Goal: Task Accomplishment & Management: Complete application form

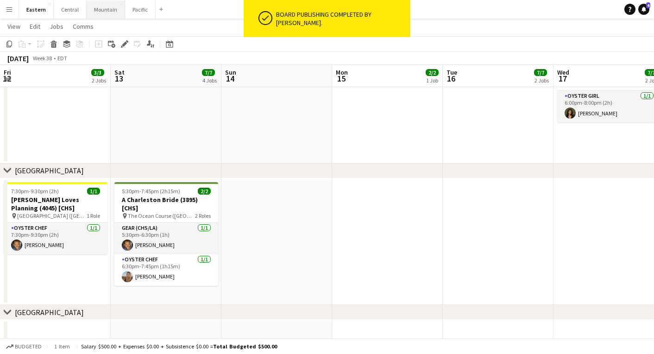
scroll to position [0, 349]
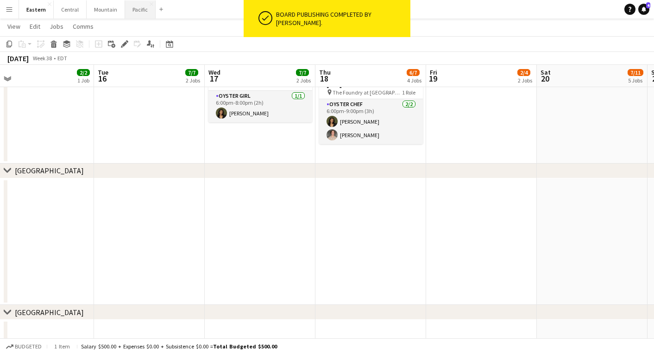
click at [138, 16] on button "Pacific Close" at bounding box center [140, 9] width 31 height 18
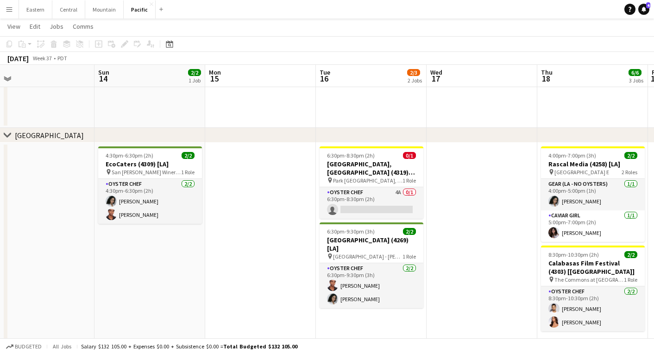
scroll to position [0, 348]
click at [347, 202] on app-card-role "Oyster Chef 4A 0/1 6:30pm-8:30pm (2h) single-neutral-actions" at bounding box center [372, 202] width 104 height 31
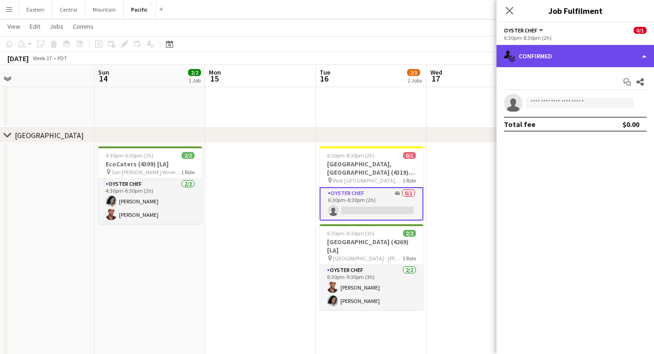
click at [572, 53] on div "single-neutral-actions-check-2 Confirmed" at bounding box center [575, 56] width 157 height 22
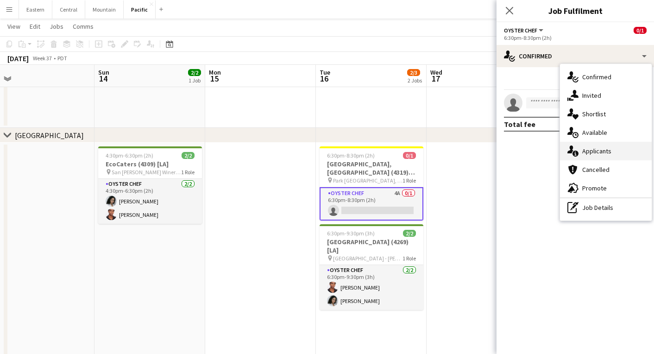
click at [586, 149] on span "Applicants" at bounding box center [596, 151] width 29 height 8
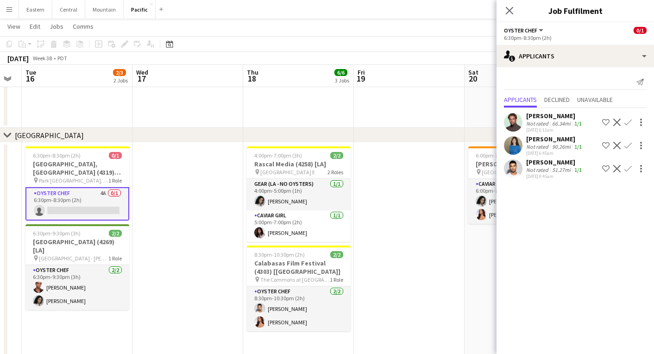
scroll to position [0, 308]
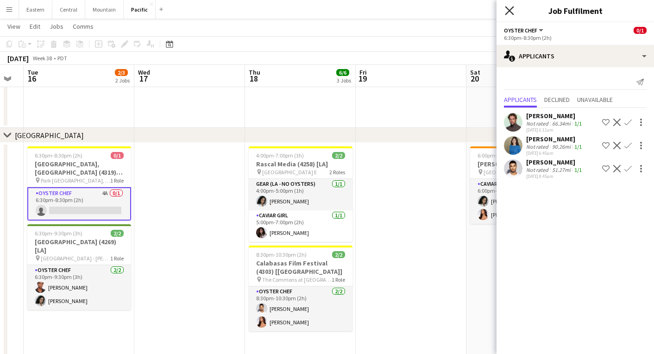
click at [506, 8] on icon "Close pop-in" at bounding box center [509, 10] width 9 height 9
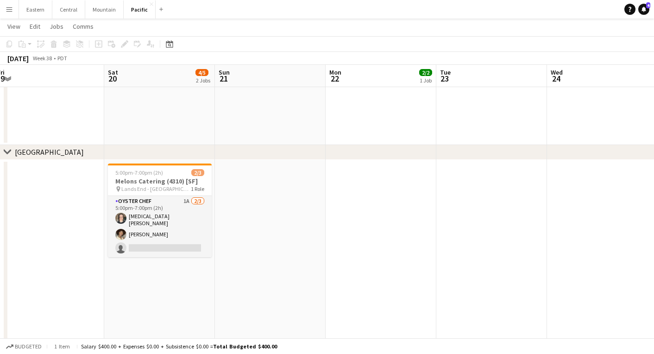
scroll to position [425, 0]
click at [32, 9] on button "Eastern Close" at bounding box center [35, 9] width 33 height 18
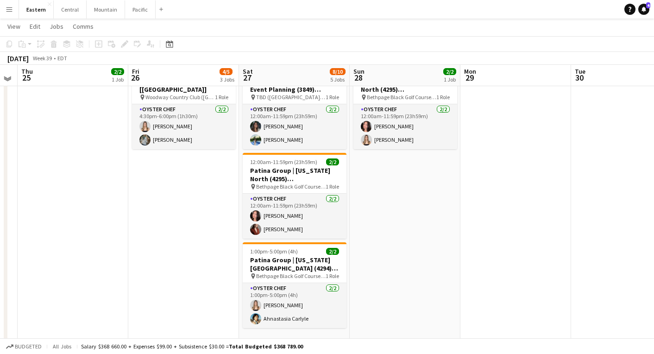
scroll to position [472, 0]
click at [132, 7] on button "Pacific Close" at bounding box center [140, 9] width 31 height 18
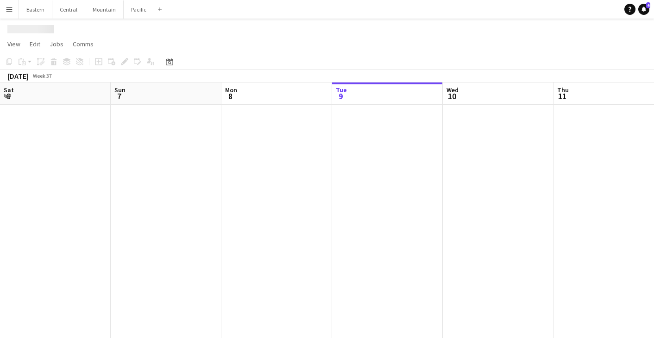
scroll to position [0, 221]
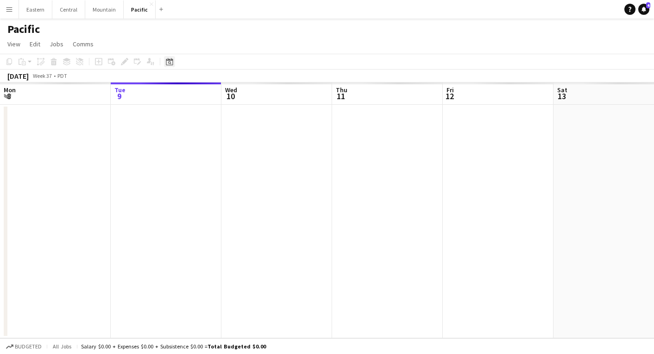
click at [169, 63] on icon "Date picker" at bounding box center [169, 61] width 7 height 7
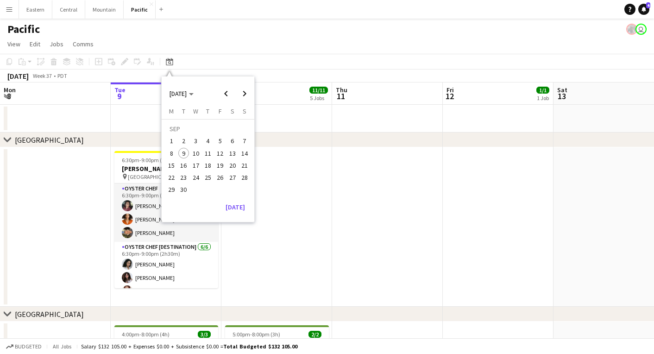
click at [234, 176] on span "27" at bounding box center [232, 177] width 11 height 11
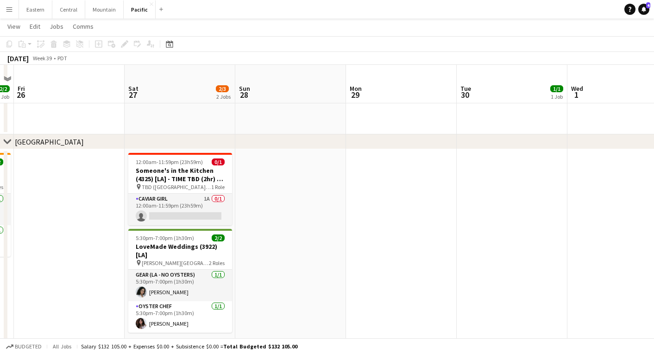
scroll to position [202, 0]
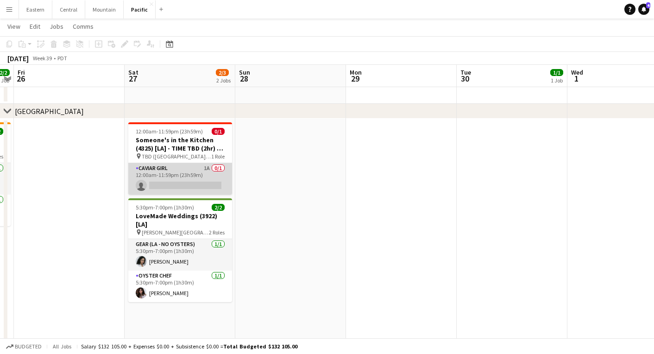
click at [208, 184] on app-card-role "Caviar Girl 1A 0/1 12:00am-11:59pm (23h59m) single-neutral-actions" at bounding box center [180, 178] width 104 height 31
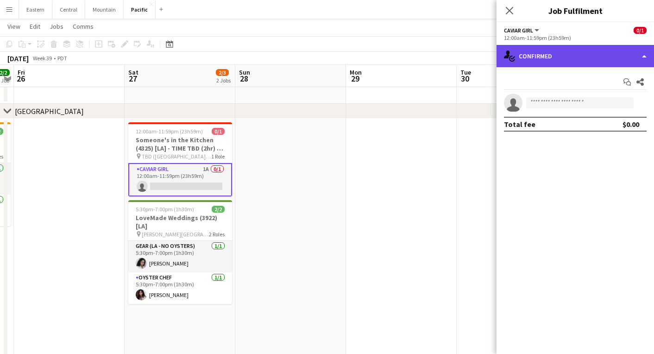
click at [603, 64] on div "single-neutral-actions-check-2 Confirmed" at bounding box center [575, 56] width 157 height 22
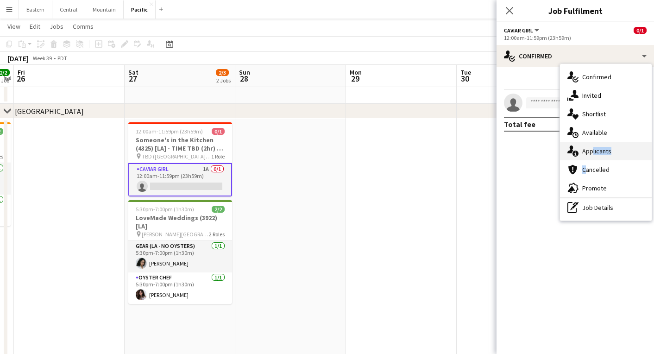
drag, startPoint x: 590, startPoint y: 161, endPoint x: 588, endPoint y: 152, distance: 9.0
click at [588, 152] on div "single-neutral-actions-check-2 Confirmed single-neutral-actions-share-1 Invited…" at bounding box center [606, 142] width 92 height 157
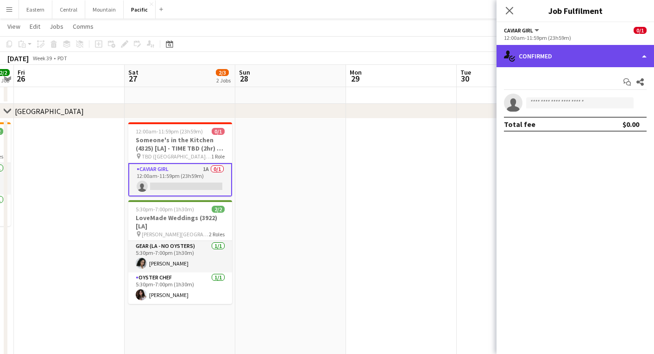
click at [569, 63] on div "single-neutral-actions-check-2 Confirmed" at bounding box center [575, 56] width 157 height 22
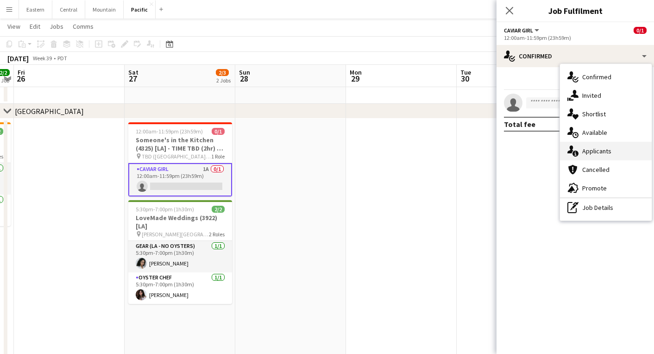
click at [589, 152] on span "Applicants" at bounding box center [596, 151] width 29 height 8
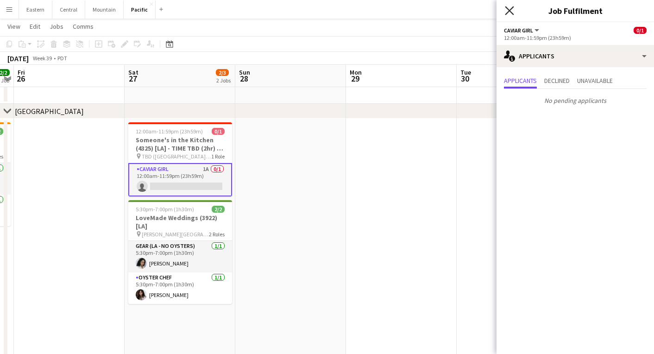
click at [506, 7] on icon at bounding box center [509, 10] width 9 height 9
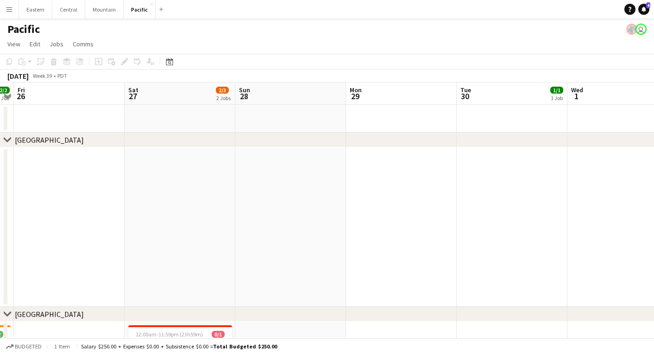
scroll to position [0, 0]
click at [39, 9] on button "Eastern Close" at bounding box center [35, 9] width 33 height 18
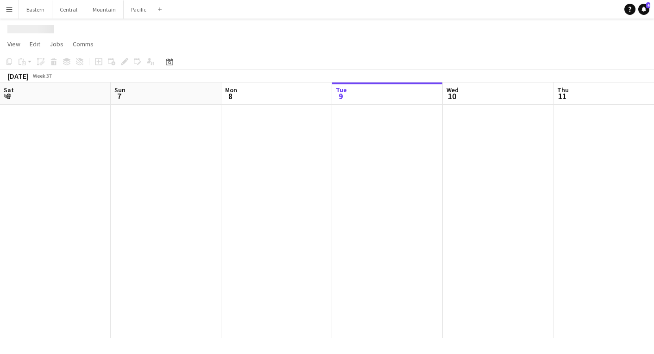
scroll to position [0, 221]
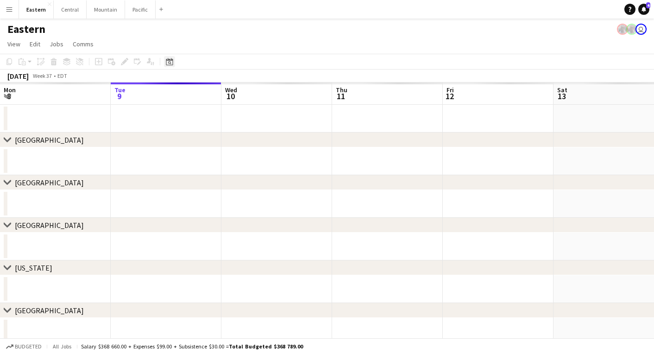
click at [171, 57] on div "Date picker" at bounding box center [169, 61] width 11 height 11
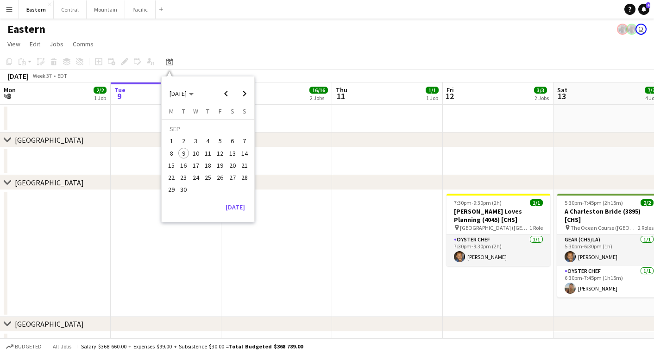
click at [187, 190] on span "30" at bounding box center [183, 189] width 11 height 11
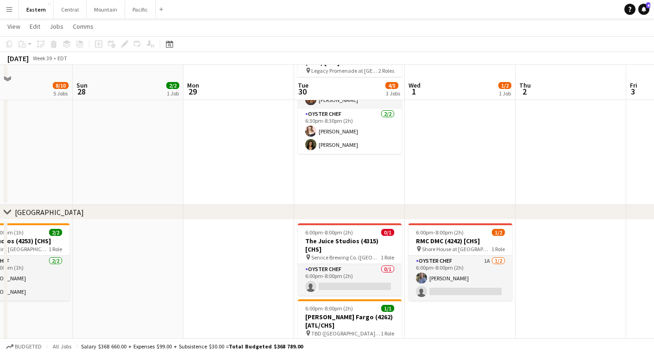
scroll to position [208, 0]
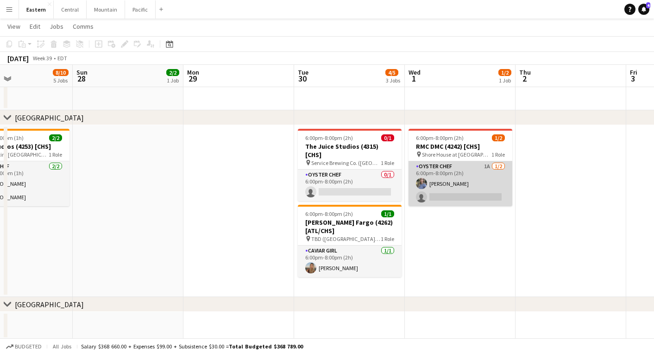
click at [438, 175] on app-card-role "Oyster Chef 1A [DATE] 6:00pm-8:00pm (2h) [PERSON_NAME] single-neutral-actions" at bounding box center [461, 183] width 104 height 45
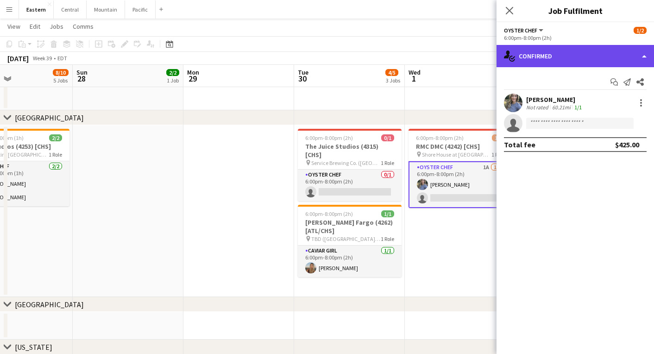
click at [516, 60] on div "single-neutral-actions-check-2 Confirmed" at bounding box center [575, 56] width 157 height 22
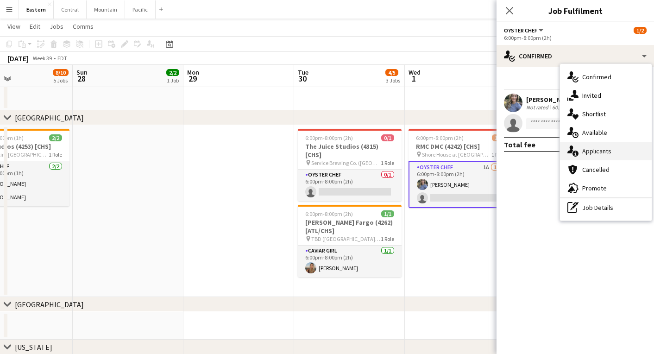
click at [574, 149] on icon "single-neutral-actions-information" at bounding box center [572, 150] width 11 height 11
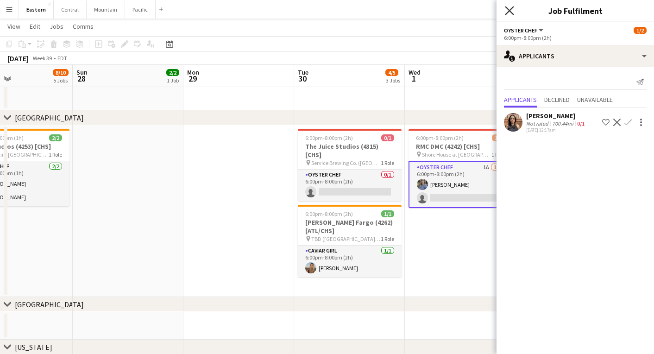
click at [508, 9] on icon at bounding box center [509, 10] width 9 height 9
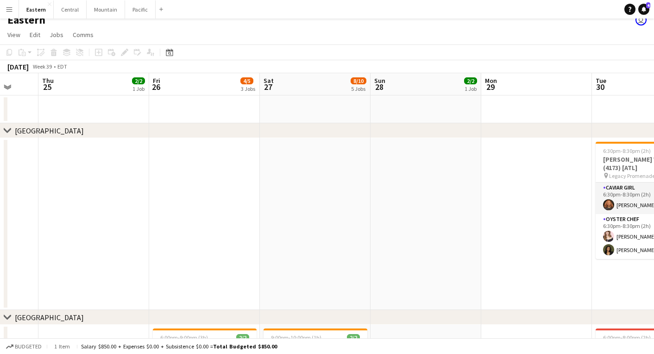
scroll to position [0, 294]
click at [169, 48] on div "Date picker" at bounding box center [169, 52] width 11 height 11
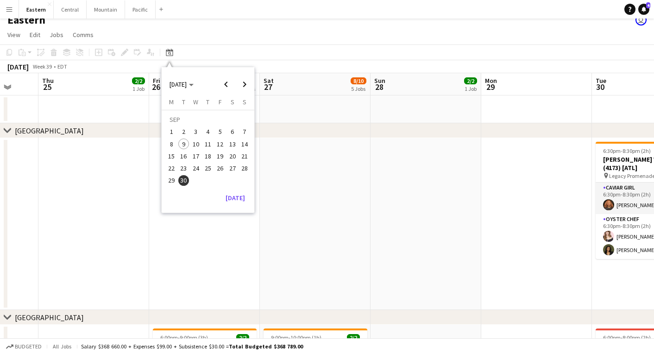
click at [170, 154] on span "15" at bounding box center [171, 156] width 11 height 11
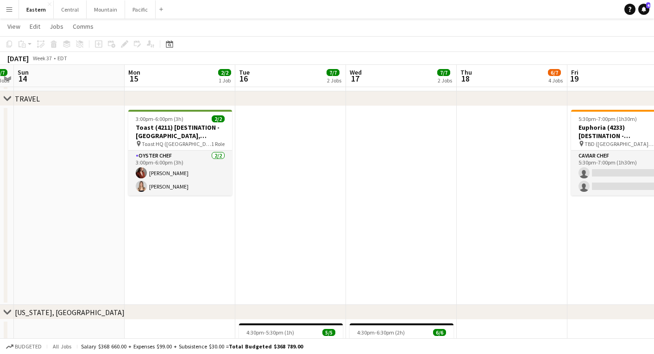
scroll to position [1048, 0]
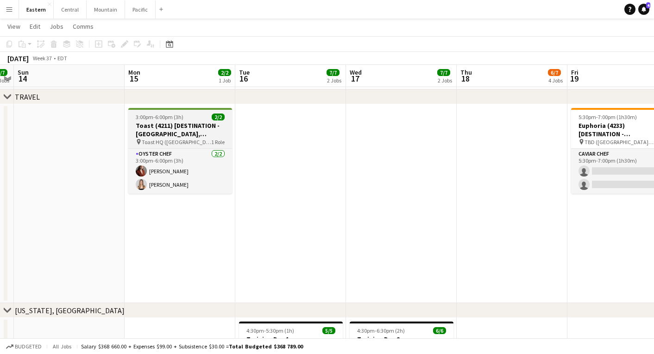
click at [160, 112] on app-job-card "3:00pm-6:00pm (3h) 2/2 Toast (4211) [DESTINATION - [GEOGRAPHIC_DATA], [GEOGRAPH…" at bounding box center [180, 151] width 104 height 86
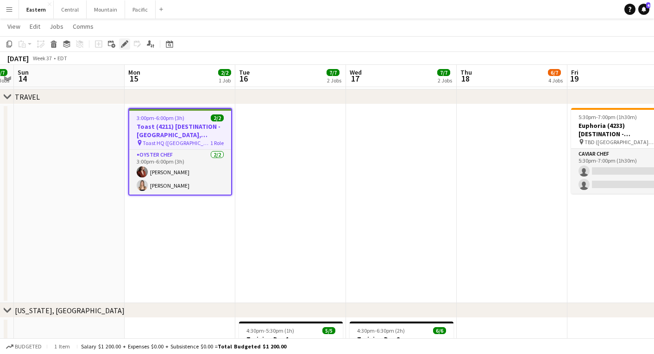
click at [123, 38] on div "Edit" at bounding box center [124, 43] width 11 height 11
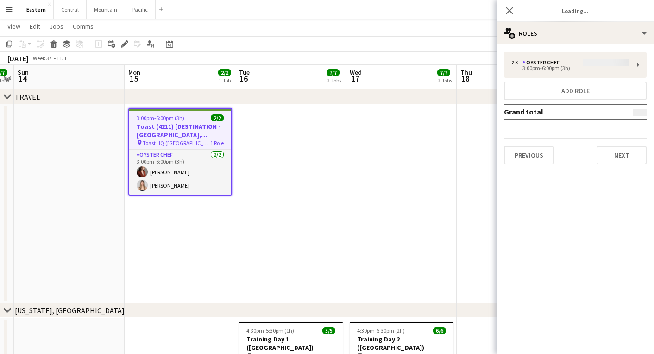
type input "**********"
click at [631, 176] on mat-expansion-panel "pencil3 General details 2 x Oyster Chef $1 200.00 3:00pm-6:00pm (3h) Add role G…" at bounding box center [575, 198] width 157 height 309
click at [617, 157] on button "Next" at bounding box center [622, 155] width 50 height 19
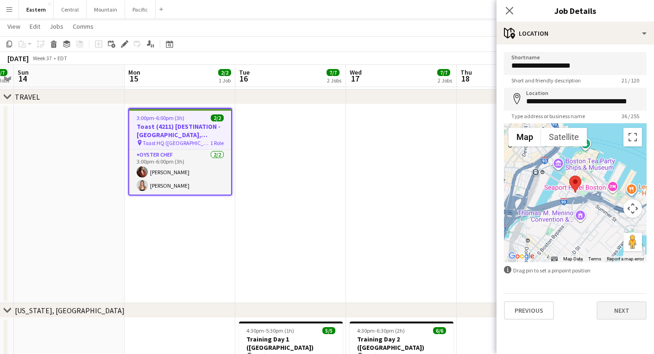
click at [623, 307] on button "Next" at bounding box center [622, 310] width 50 height 19
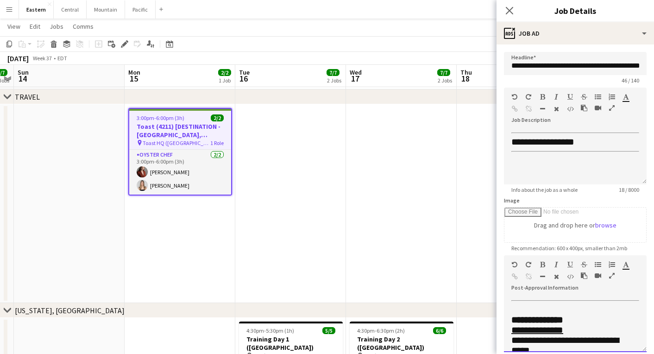
click at [612, 270] on div at bounding box center [609, 266] width 28 height 11
click at [610, 277] on icon "button" at bounding box center [612, 275] width 6 height 6
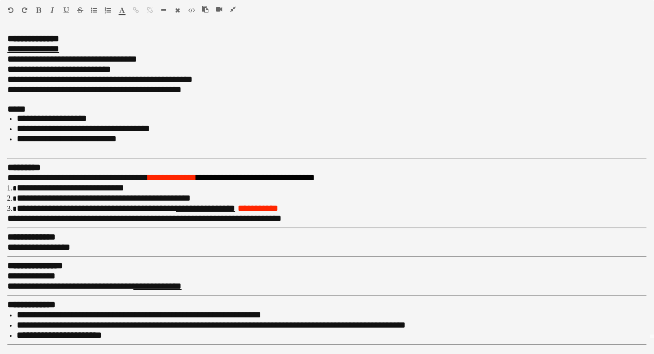
scroll to position [14, 0]
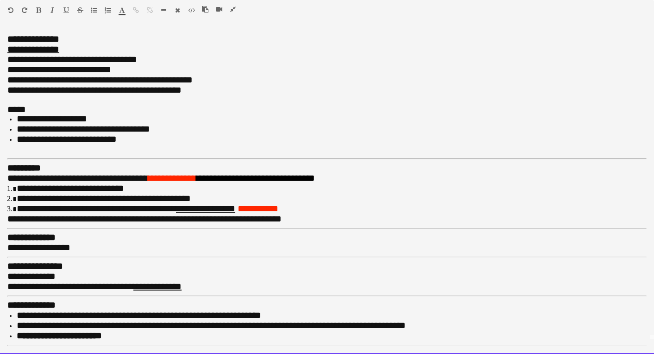
click at [123, 349] on div at bounding box center [326, 353] width 639 height 9
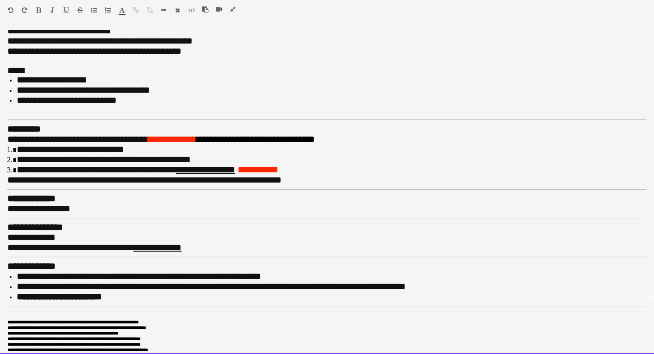
scroll to position [1082, 0]
click at [64, 271] on span "**********" at bounding box center [139, 275] width 245 height 9
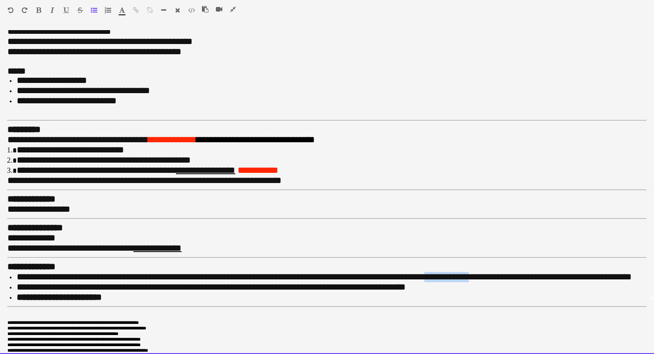
drag, startPoint x: 483, startPoint y: 266, endPoint x: 438, endPoint y: 266, distance: 44.9
click at [438, 272] on span "**********" at bounding box center [324, 276] width 615 height 9
click at [108, 348] on div "**********" at bounding box center [327, 192] width 654 height 324
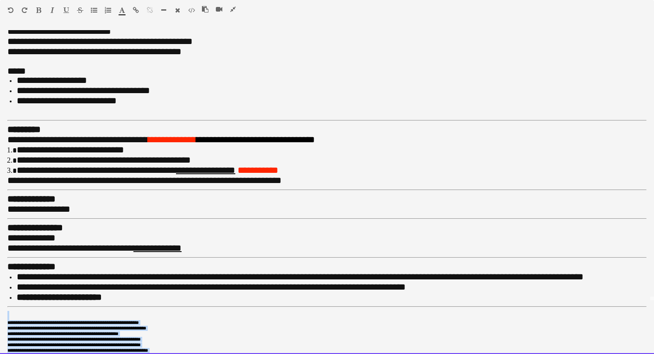
drag, startPoint x: 131, startPoint y: 344, endPoint x: 6, endPoint y: 305, distance: 130.4
click at [6, 305] on div "**********" at bounding box center [327, 192] width 654 height 324
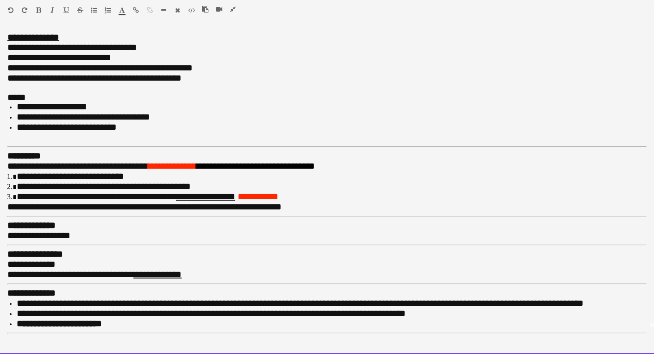
scroll to position [8, 0]
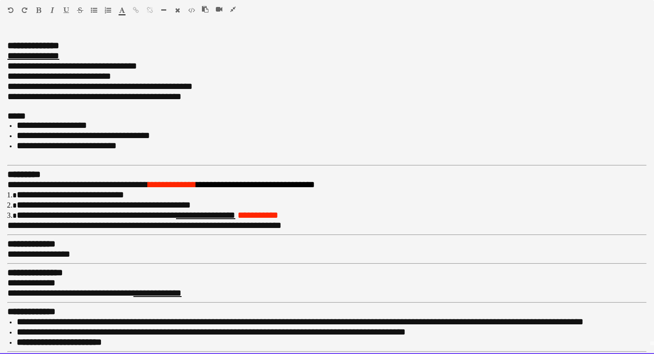
click at [604, 317] on li "**********" at bounding box center [332, 322] width 630 height 10
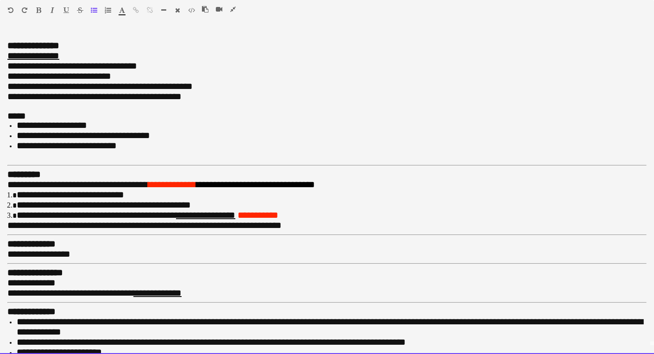
click at [231, 14] on div at bounding box center [223, 11] width 42 height 11
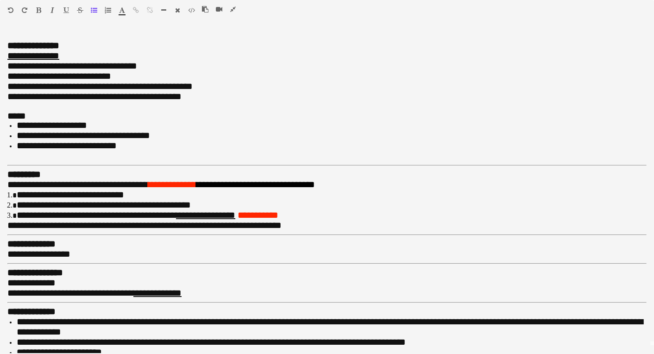
click at [231, 11] on icon "button" at bounding box center [233, 9] width 6 height 6
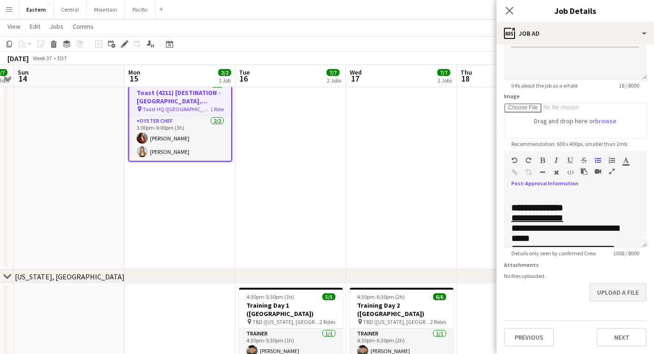
scroll to position [104, 0]
click at [624, 296] on button "Upload a file" at bounding box center [617, 292] width 57 height 19
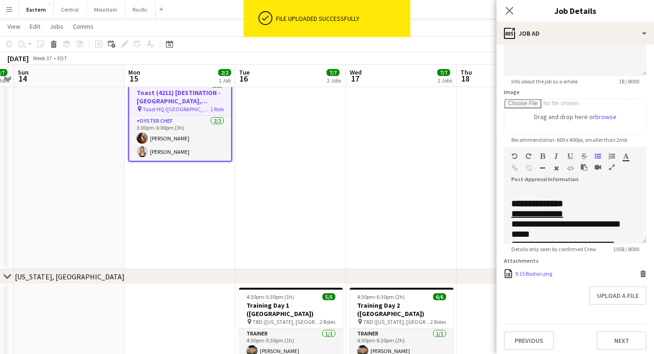
scroll to position [108, 0]
click at [534, 334] on button "Previous" at bounding box center [529, 341] width 50 height 19
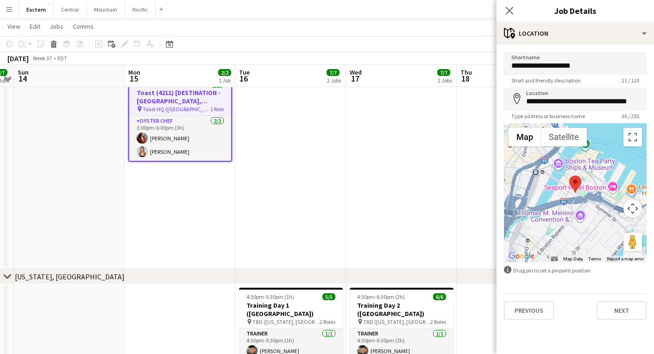
scroll to position [0, 0]
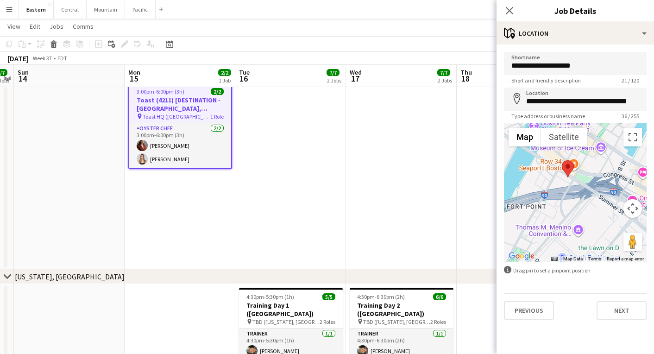
drag, startPoint x: 565, startPoint y: 196, endPoint x: 566, endPoint y: 235, distance: 38.9
click at [566, 235] on div at bounding box center [575, 192] width 143 height 139
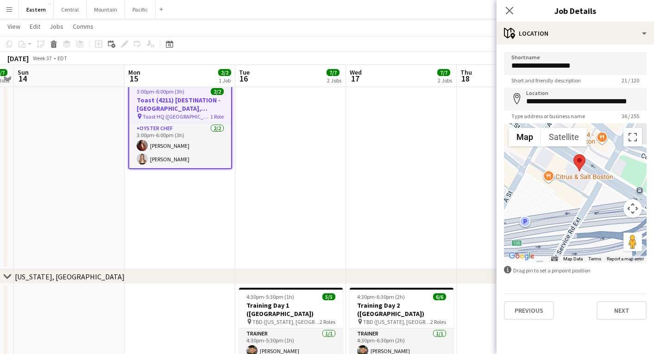
drag, startPoint x: 570, startPoint y: 201, endPoint x: 550, endPoint y: 208, distance: 20.8
click at [550, 208] on div at bounding box center [575, 192] width 143 height 139
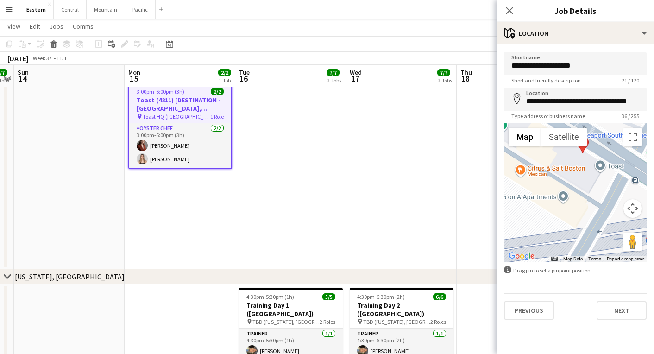
drag, startPoint x: 582, startPoint y: 197, endPoint x: 597, endPoint y: 202, distance: 15.1
click at [597, 202] on div at bounding box center [575, 192] width 143 height 139
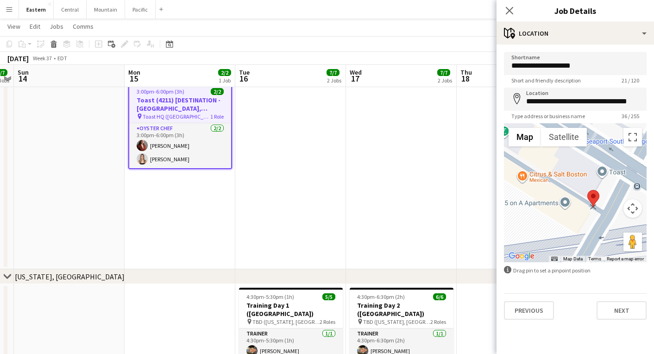
drag, startPoint x: 585, startPoint y: 153, endPoint x: 593, endPoint y: 203, distance: 50.3
click at [587, 190] on area at bounding box center [587, 190] width 0 height 0
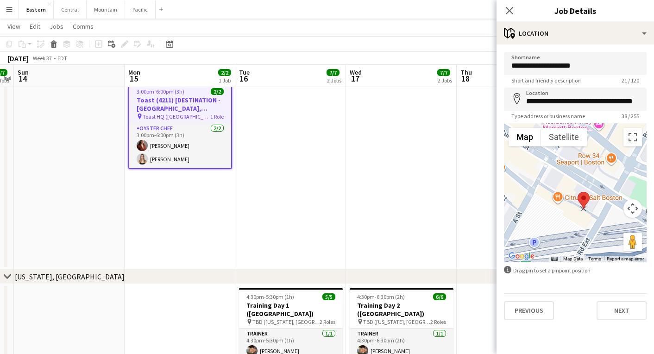
drag, startPoint x: 594, startPoint y: 201, endPoint x: 583, endPoint y: 195, distance: 12.7
click at [578, 192] on area at bounding box center [578, 192] width 0 height 0
click at [579, 189] on area at bounding box center [579, 189] width 0 height 0
drag, startPoint x: 585, startPoint y: 193, endPoint x: 572, endPoint y: 184, distance: 15.7
click at [570, 184] on area at bounding box center [570, 184] width 0 height 0
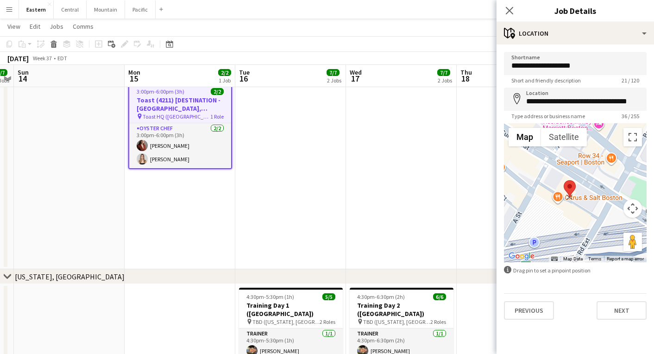
drag, startPoint x: 572, startPoint y: 184, endPoint x: 562, endPoint y: 182, distance: 10.5
click at [564, 180] on area at bounding box center [564, 180] width 0 height 0
drag, startPoint x: 562, startPoint y: 182, endPoint x: 595, endPoint y: 205, distance: 40.3
click at [591, 201] on area at bounding box center [591, 201] width 0 height 0
type input "**********"
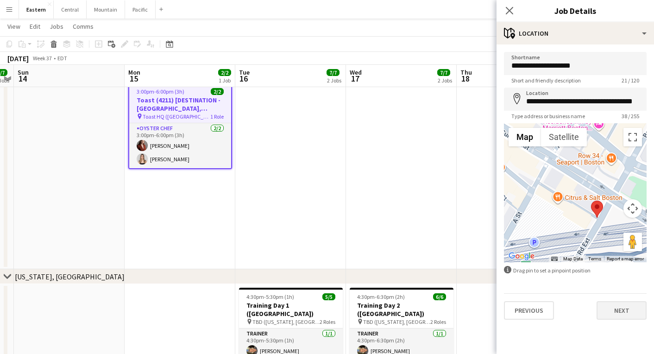
click at [621, 314] on button "Next" at bounding box center [622, 310] width 50 height 19
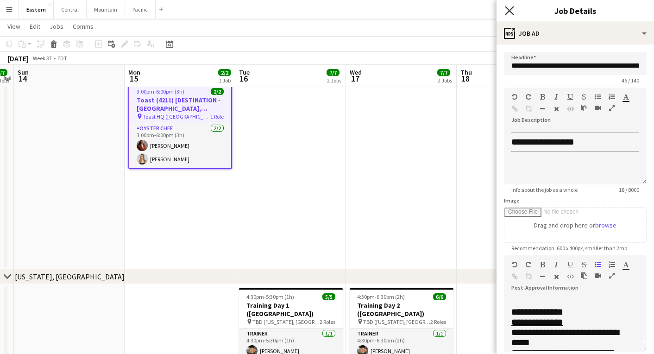
click at [507, 8] on icon at bounding box center [509, 10] width 9 height 9
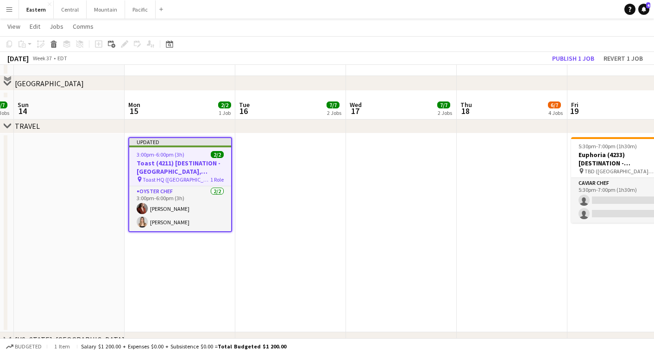
scroll to position [1016, 0]
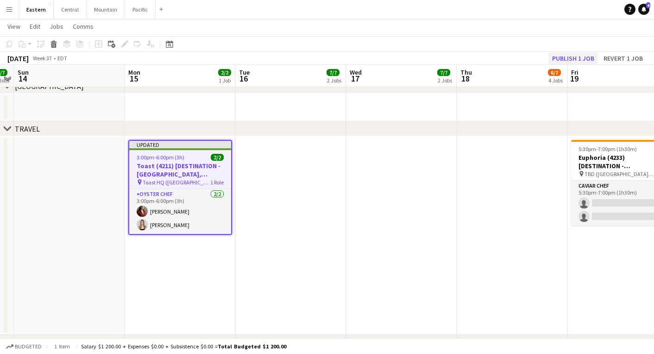
click at [560, 56] on button "Publish 1 job" at bounding box center [573, 58] width 50 height 12
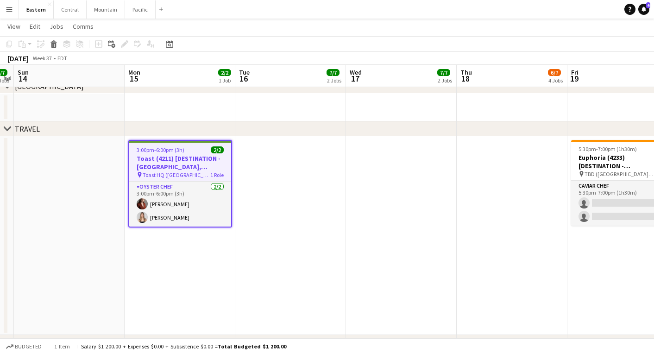
click at [158, 149] on span "3:00pm-6:00pm (3h)" at bounding box center [161, 149] width 48 height 7
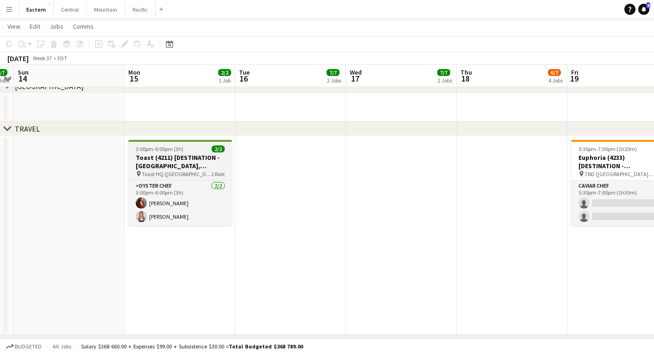
click at [159, 162] on h3 "Toast (4211) [DESTINATION - [GEOGRAPHIC_DATA], [GEOGRAPHIC_DATA]]" at bounding box center [180, 161] width 104 height 17
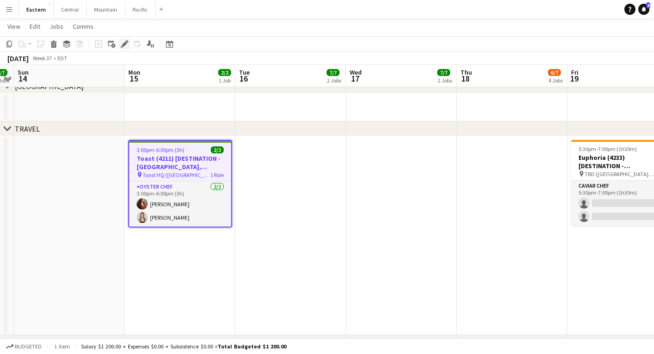
click at [127, 44] on icon "Edit" at bounding box center [124, 43] width 7 height 7
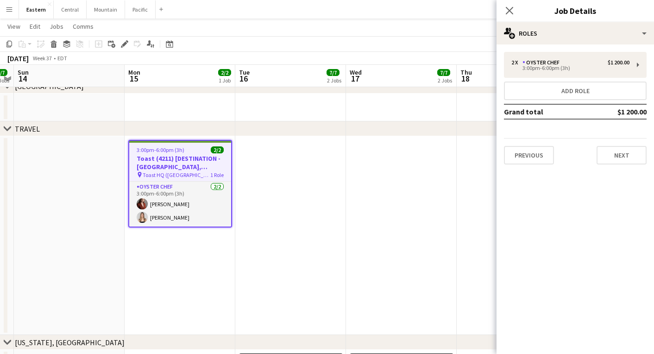
click at [620, 145] on div "Previous Next" at bounding box center [575, 151] width 143 height 26
click at [620, 166] on div "2 x Oyster Chef $1 200.00 3:00pm-6:00pm (3h) Add role Grand total $1 200.00 Pre…" at bounding box center [575, 107] width 157 height 127
click at [620, 155] on button "Next" at bounding box center [622, 155] width 50 height 19
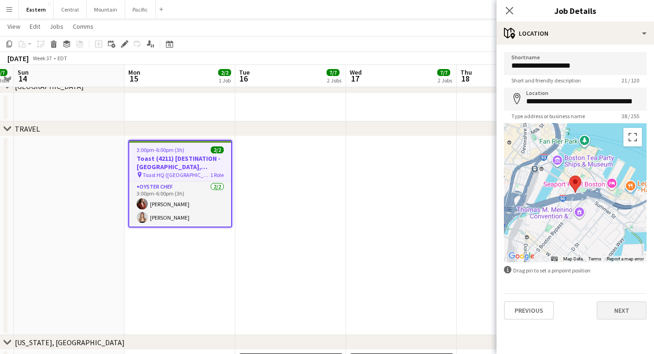
click at [630, 316] on button "Next" at bounding box center [622, 310] width 50 height 19
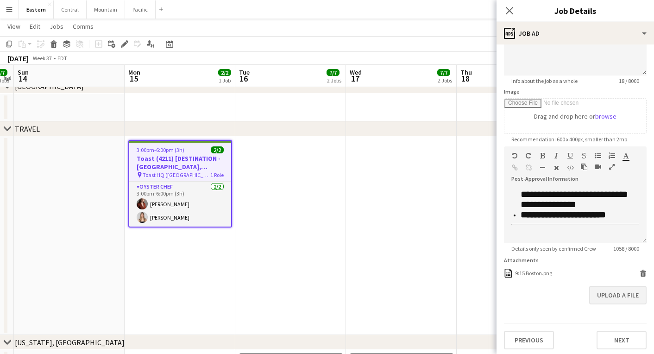
scroll to position [108, 0]
click at [612, 296] on button "Upload a file" at bounding box center [617, 296] width 57 height 19
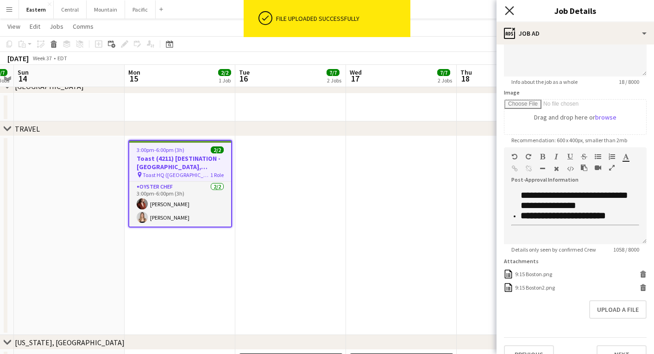
click at [509, 14] on icon "Close pop-in" at bounding box center [509, 10] width 9 height 9
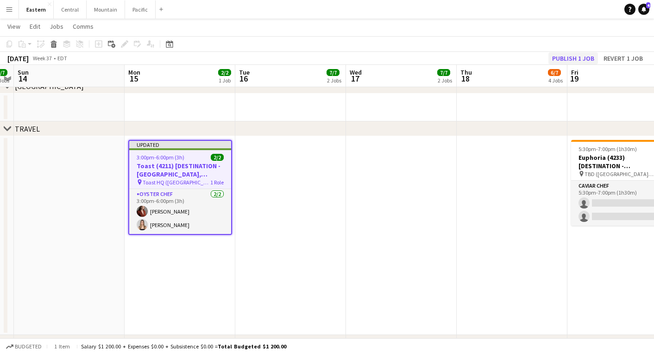
click at [552, 58] on button "Publish 1 job" at bounding box center [573, 58] width 50 height 12
